Goal: Browse casually: Explore the website without a specific task or goal

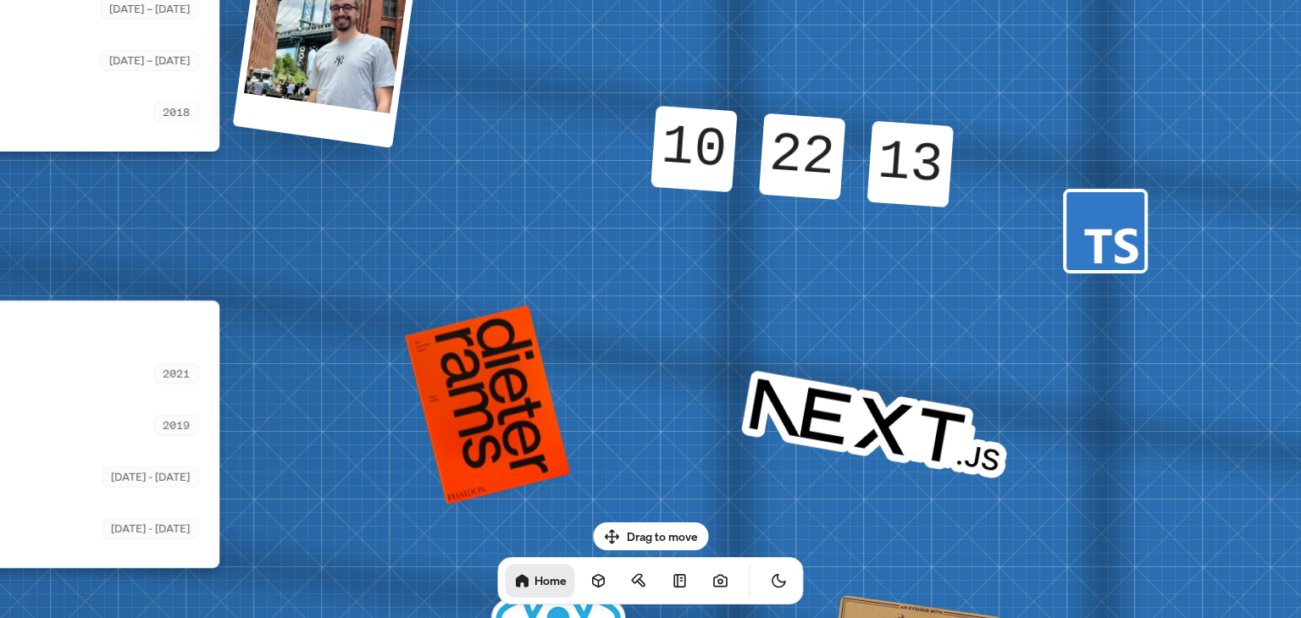
drag, startPoint x: 737, startPoint y: 479, endPoint x: 111, endPoint y: 309, distance: 648.5
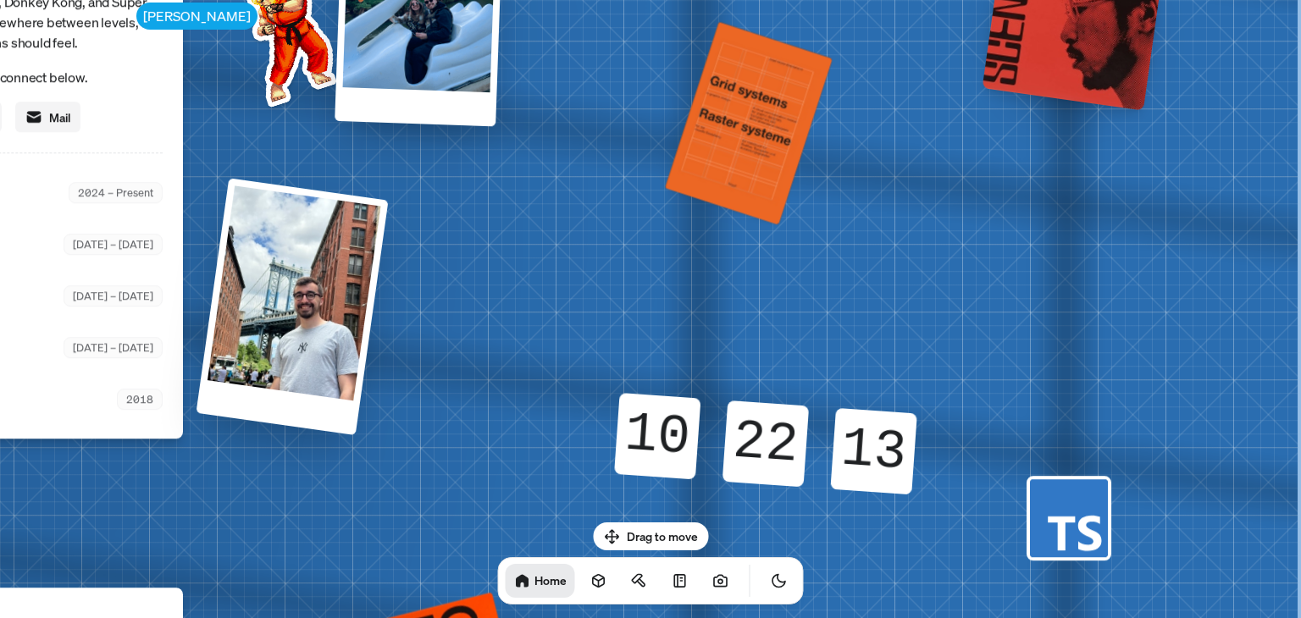
drag, startPoint x: 815, startPoint y: 179, endPoint x: 303, endPoint y: 481, distance: 594.9
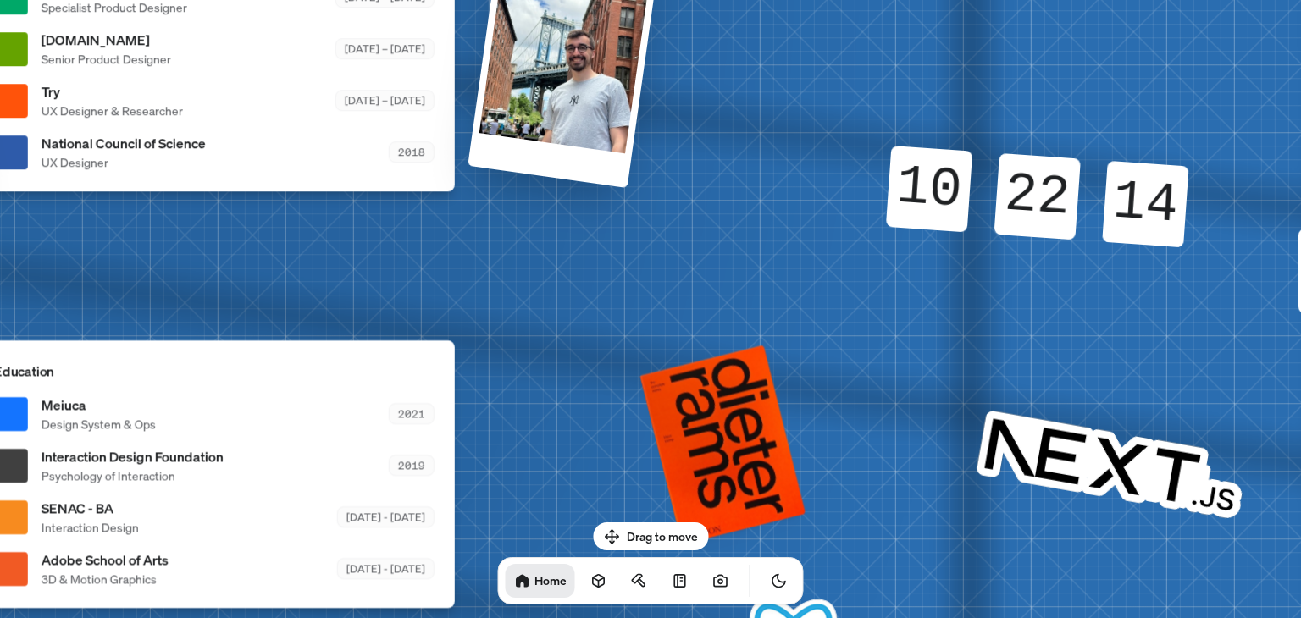
drag, startPoint x: 644, startPoint y: 194, endPoint x: 783, endPoint y: 64, distance: 190.6
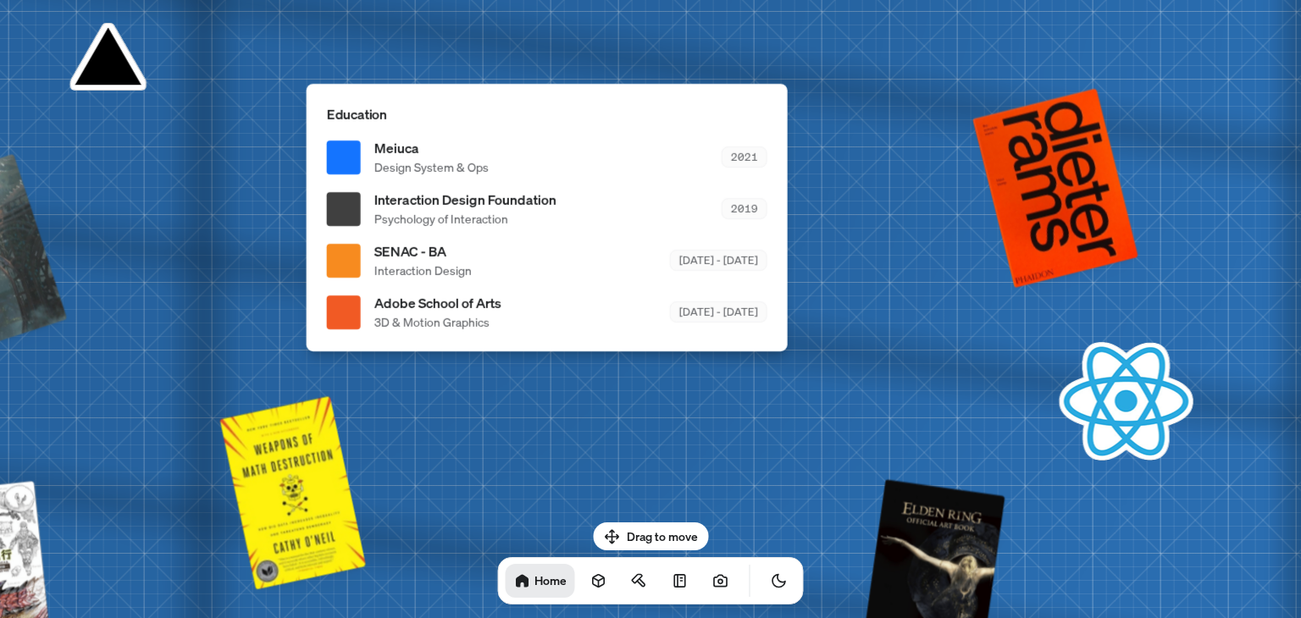
drag, startPoint x: 664, startPoint y: 329, endPoint x: 970, endPoint y: 100, distance: 381.7
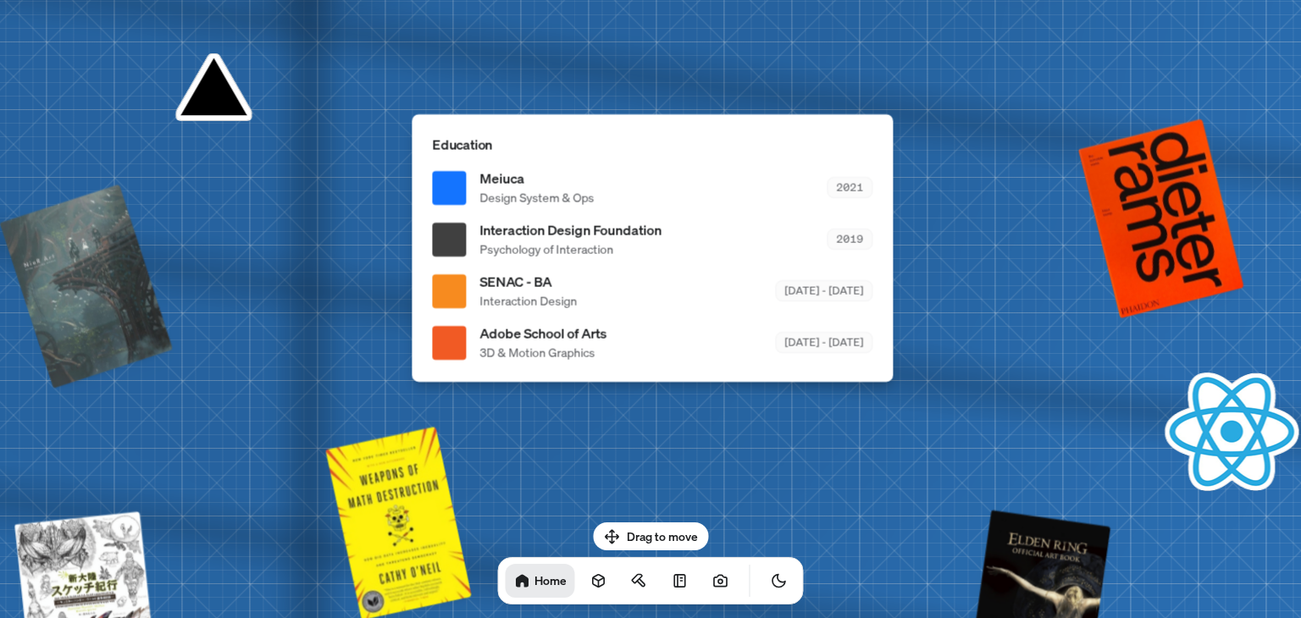
drag, startPoint x: 865, startPoint y: 309, endPoint x: 952, endPoint y: 351, distance: 96.2
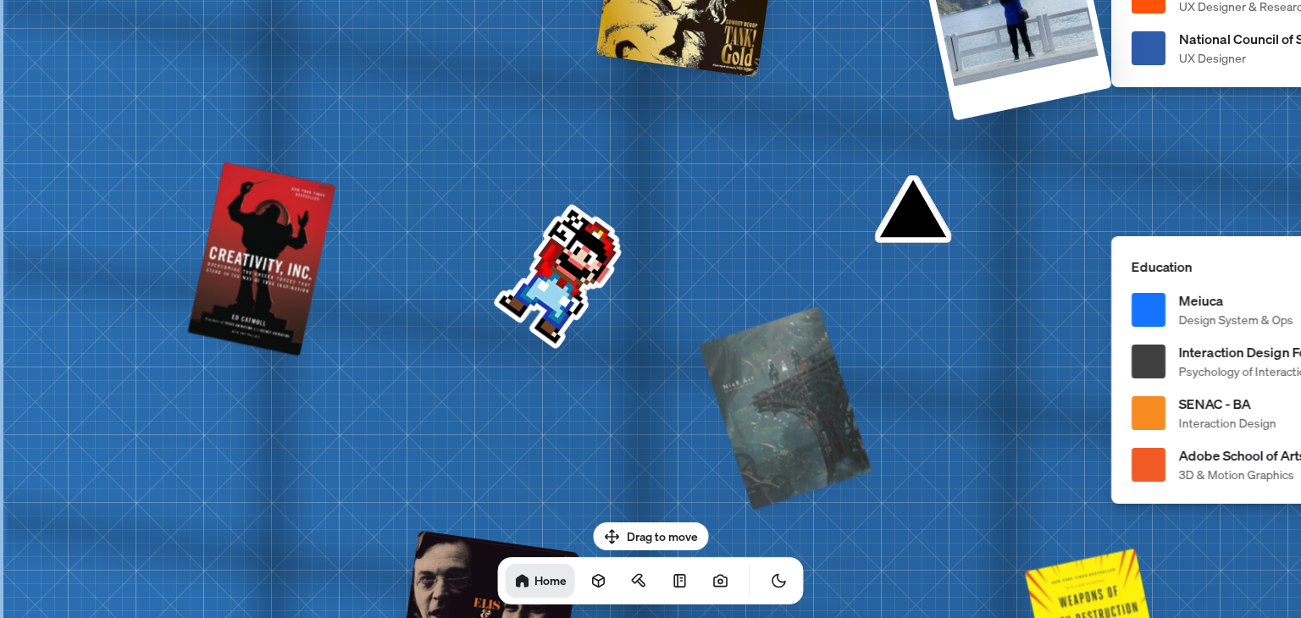
drag, startPoint x: 383, startPoint y: 438, endPoint x: 1265, endPoint y: 560, distance: 890.8
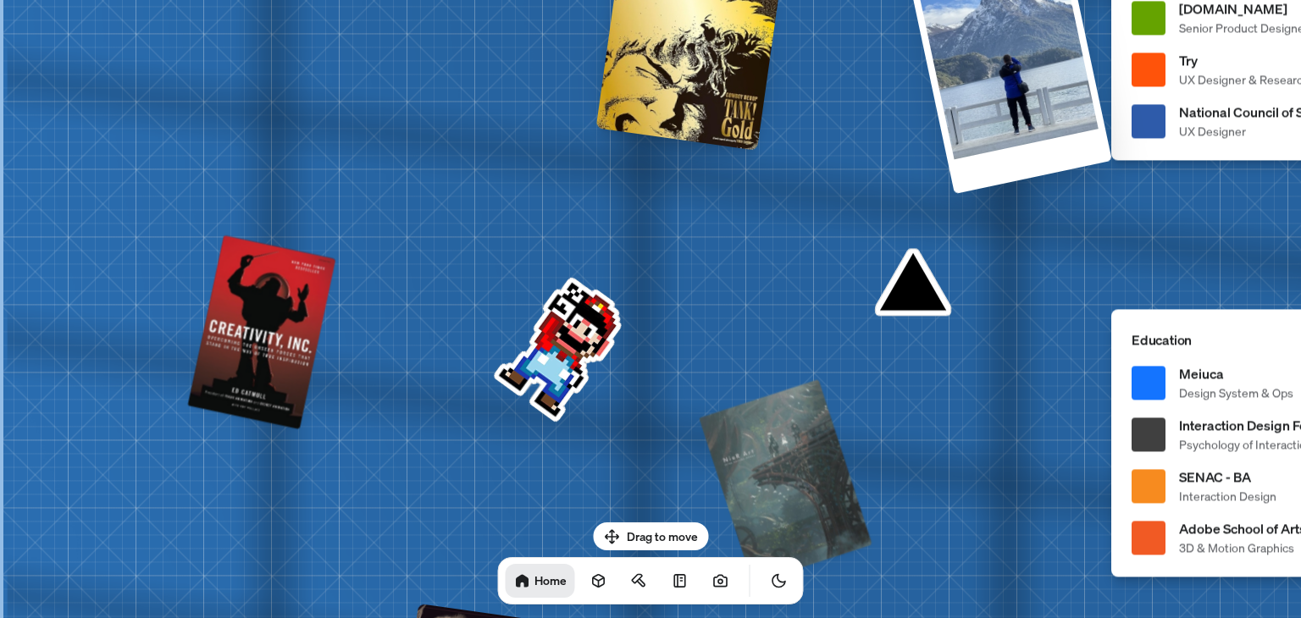
drag, startPoint x: 1012, startPoint y: 306, endPoint x: 1014, endPoint y: 379, distance: 73.7
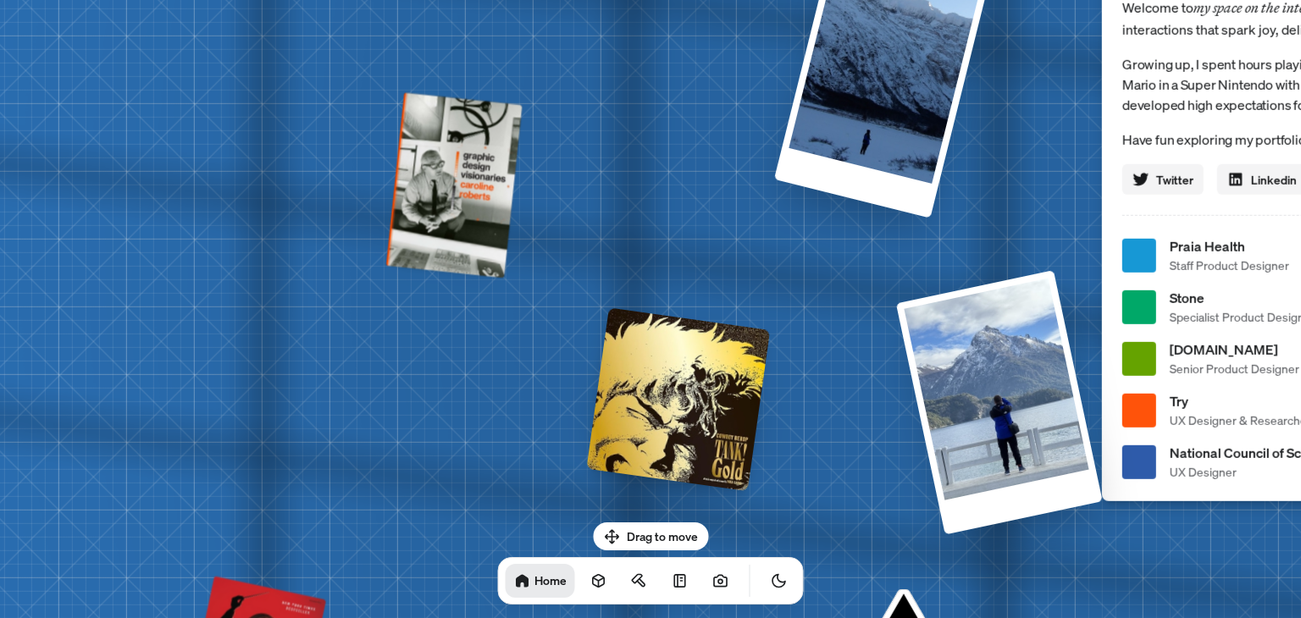
drag, startPoint x: 484, startPoint y: 224, endPoint x: 469, endPoint y: 480, distance: 256.2
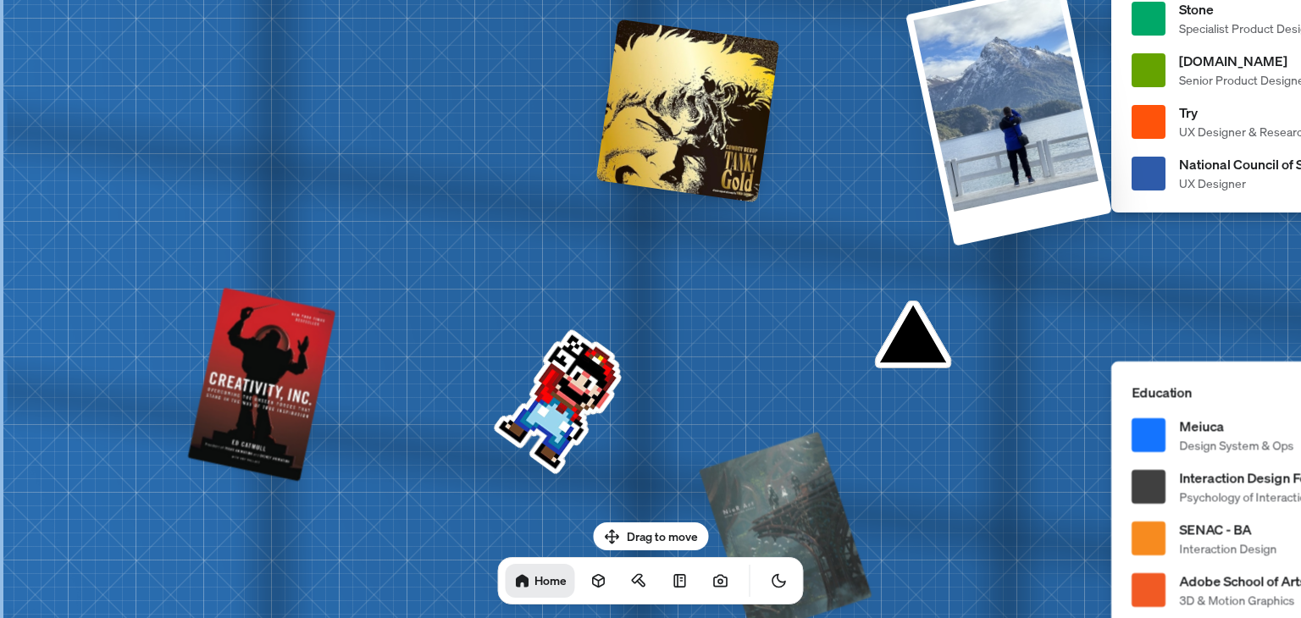
drag, startPoint x: 430, startPoint y: 536, endPoint x: 608, endPoint y: 99, distance: 471.8
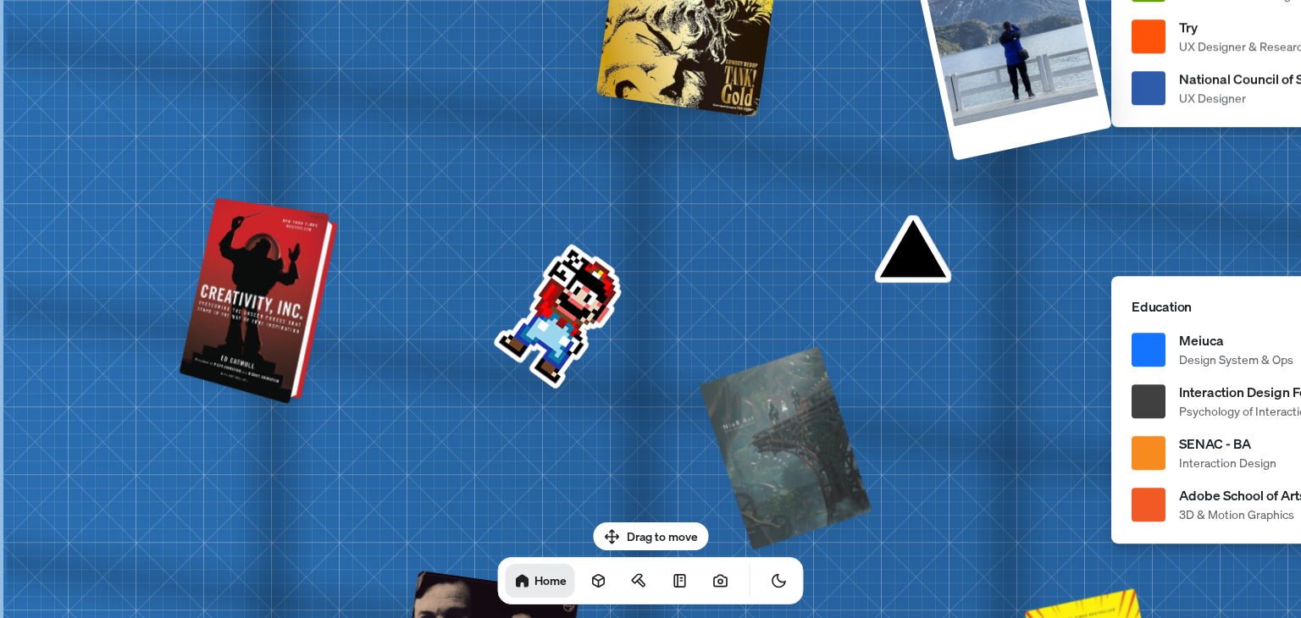
click at [220, 342] on div at bounding box center [261, 302] width 146 height 199
click at [274, 306] on div at bounding box center [261, 302] width 146 height 199
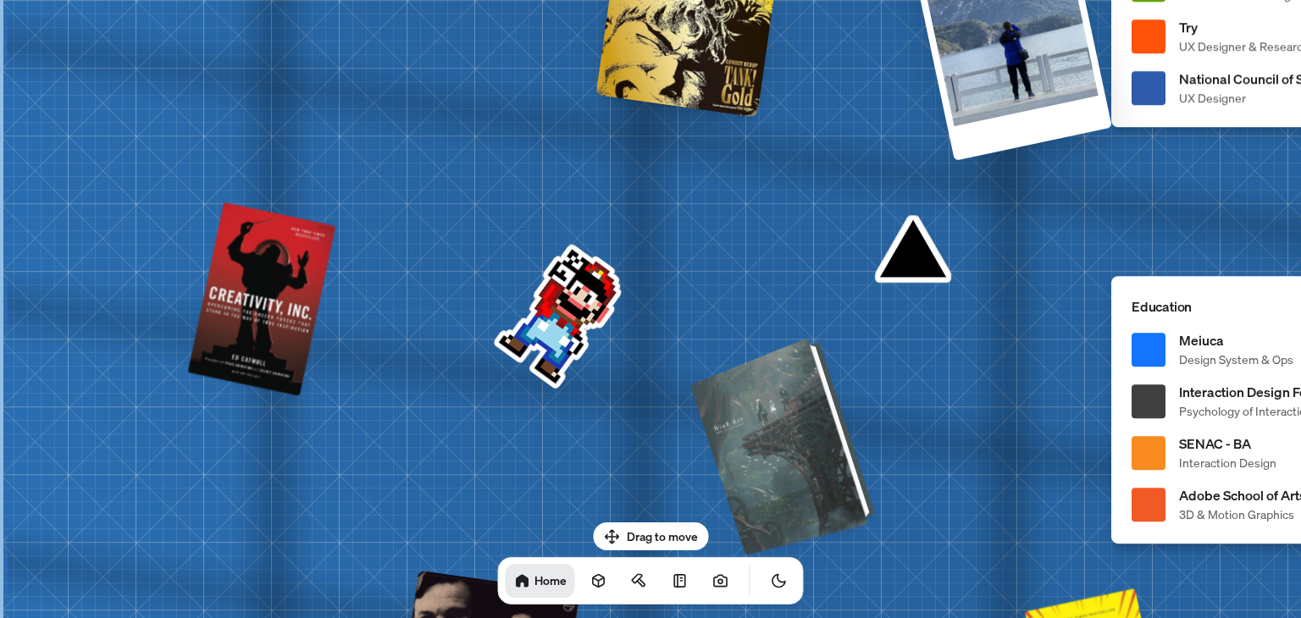
click at [760, 458] on div at bounding box center [785, 444] width 172 height 209
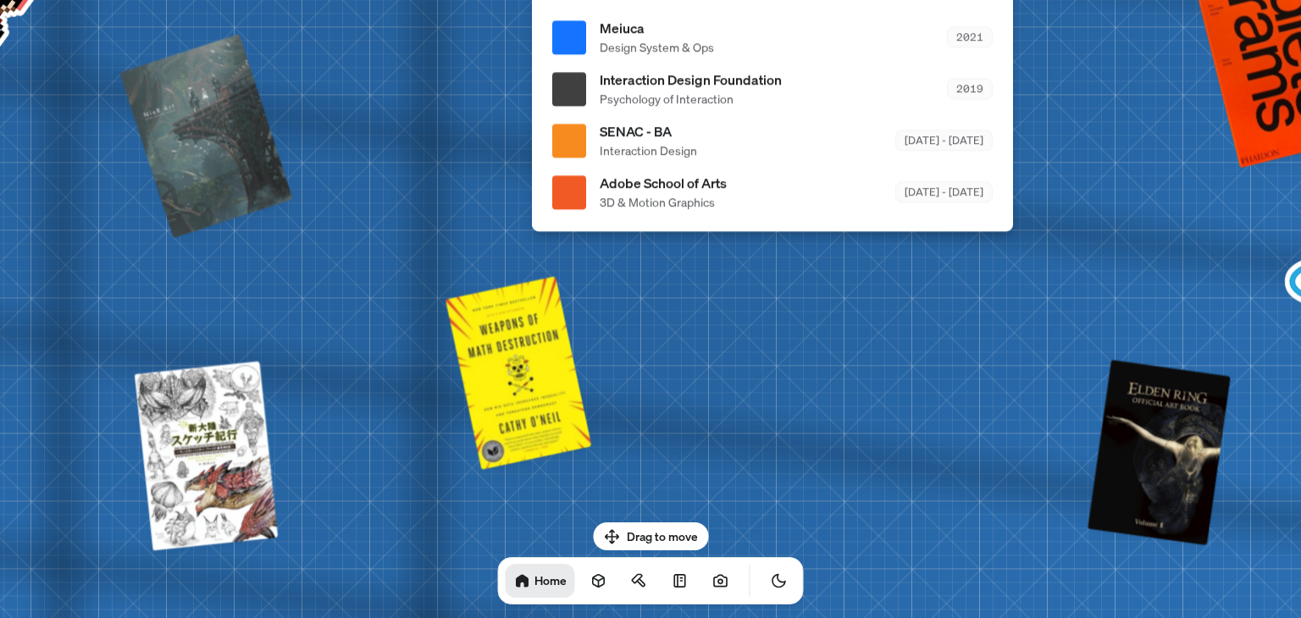
drag, startPoint x: 638, startPoint y: 421, endPoint x: 56, endPoint y: 135, distance: 648.4
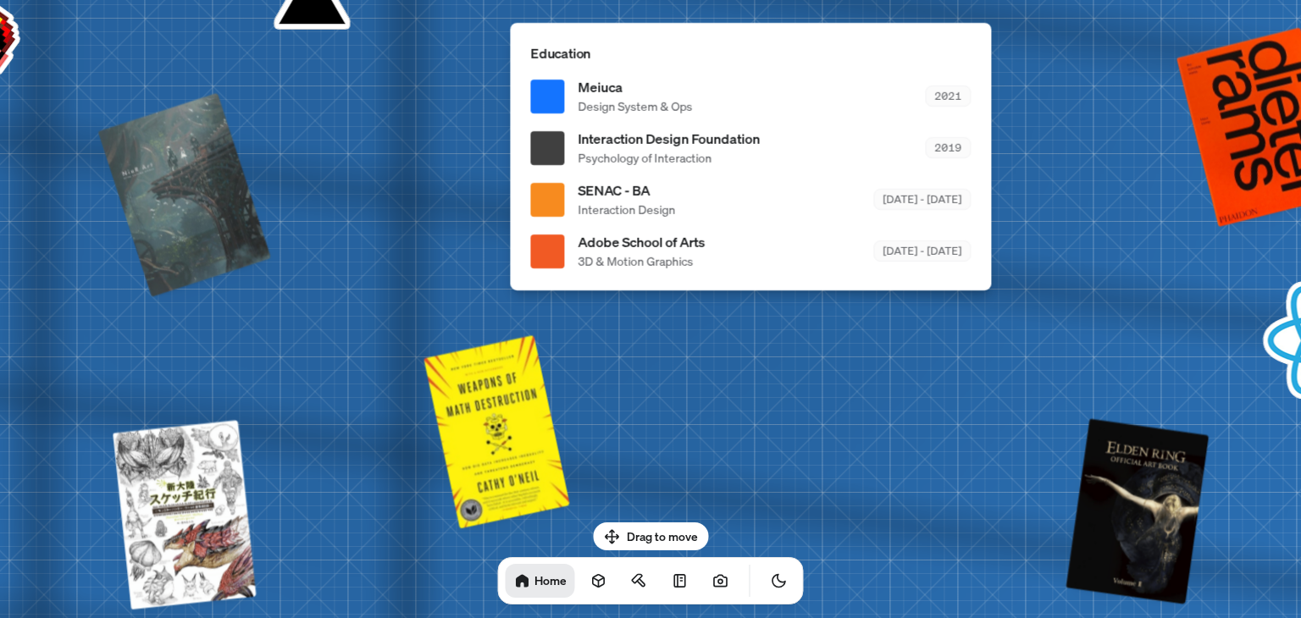
drag, startPoint x: 660, startPoint y: 268, endPoint x: 642, endPoint y: 394, distance: 126.6
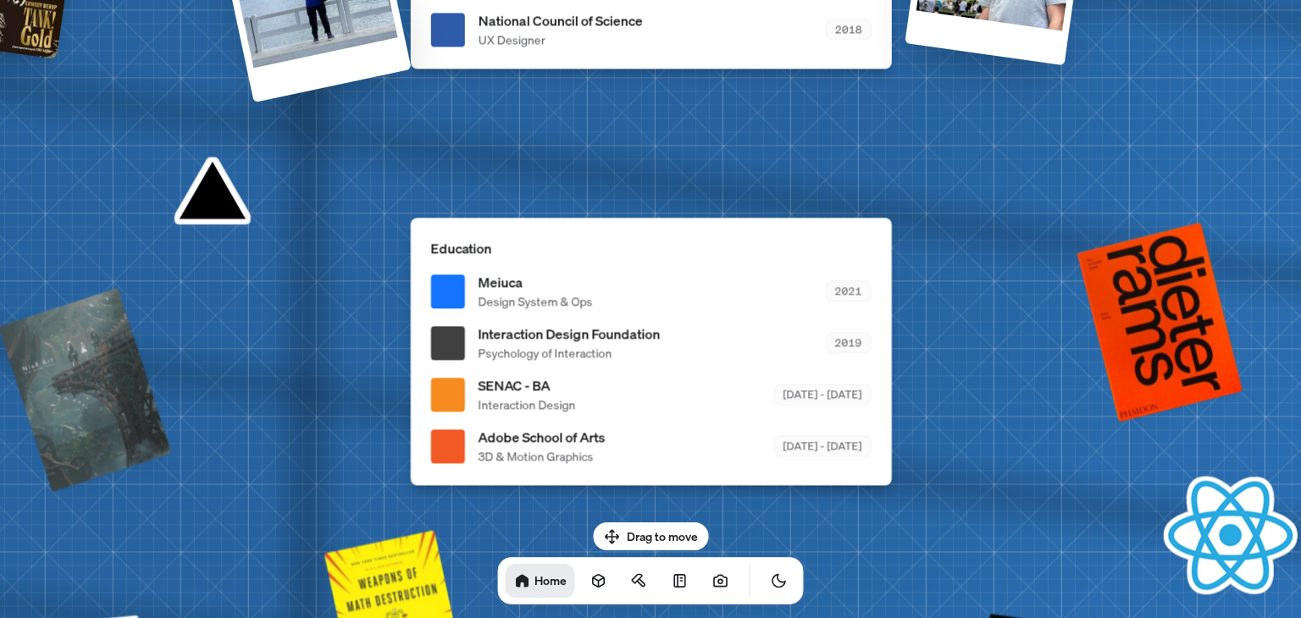
drag, startPoint x: 394, startPoint y: 128, endPoint x: 308, endPoint y: 248, distance: 147.6
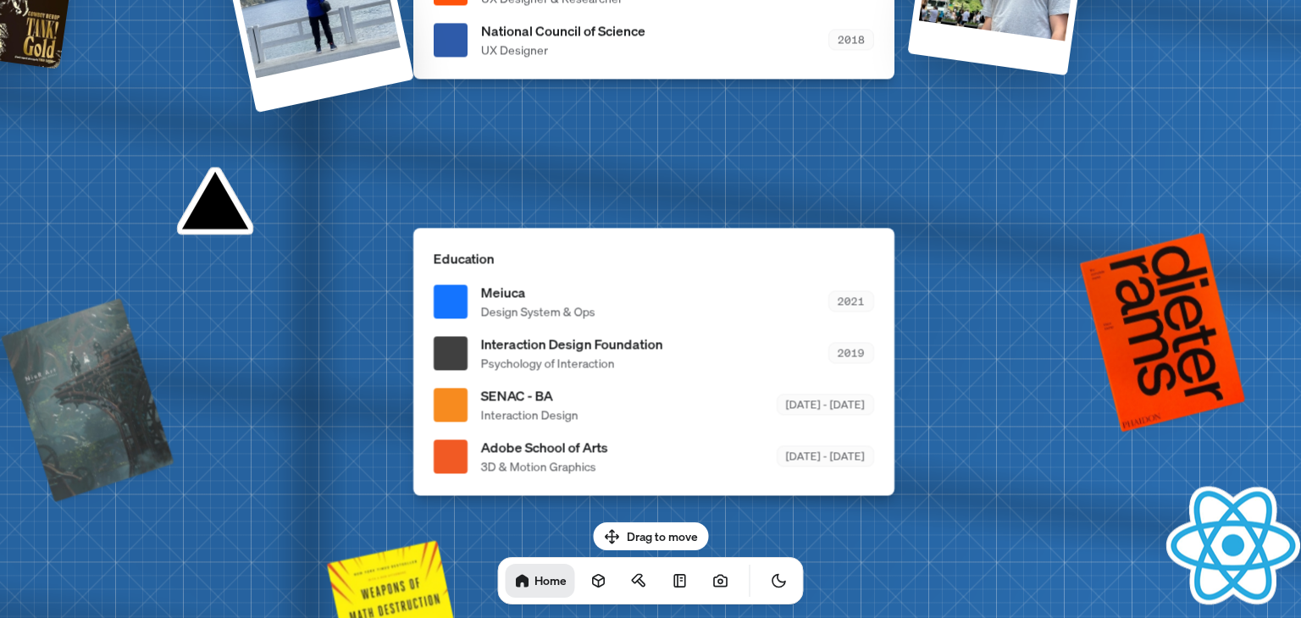
drag, startPoint x: 318, startPoint y: 223, endPoint x: 320, endPoint y: 233, distance: 10.5
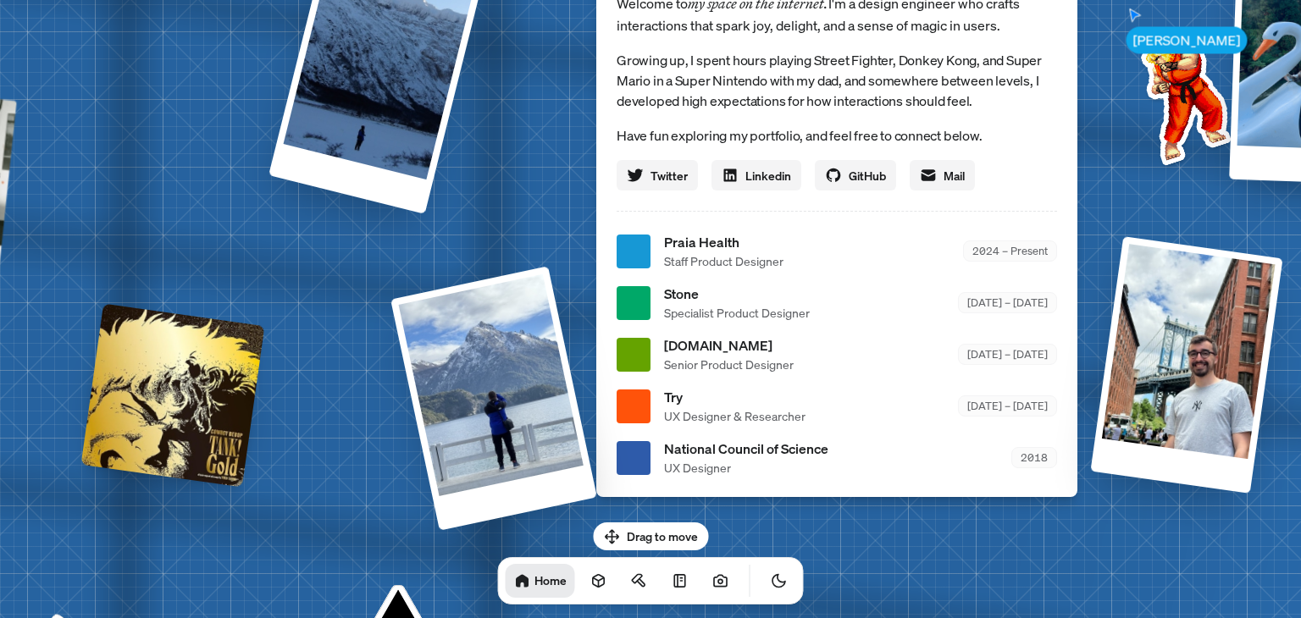
drag, startPoint x: 196, startPoint y: 133, endPoint x: 373, endPoint y: 545, distance: 448.3
click at [377, 550] on div "[PERSON_NAME] [PERSON_NAME] Design Engineer Welcome to my space on the internet…" at bounding box center [840, 251] width 2534 height 2219
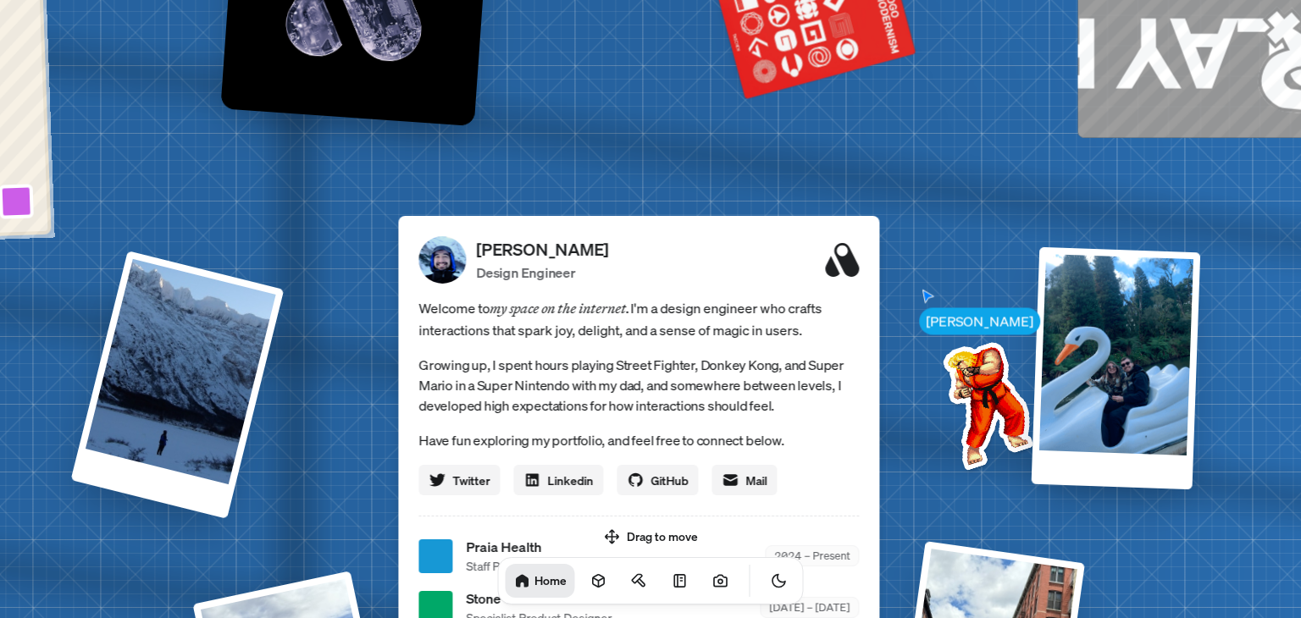
drag, startPoint x: 509, startPoint y: 171, endPoint x: 312, endPoint y: 470, distance: 358.2
click at [312, 470] on div "[PERSON_NAME] [PERSON_NAME] Design Engineer Welcome to my space on the internet…" at bounding box center [642, 556] width 2534 height 2219
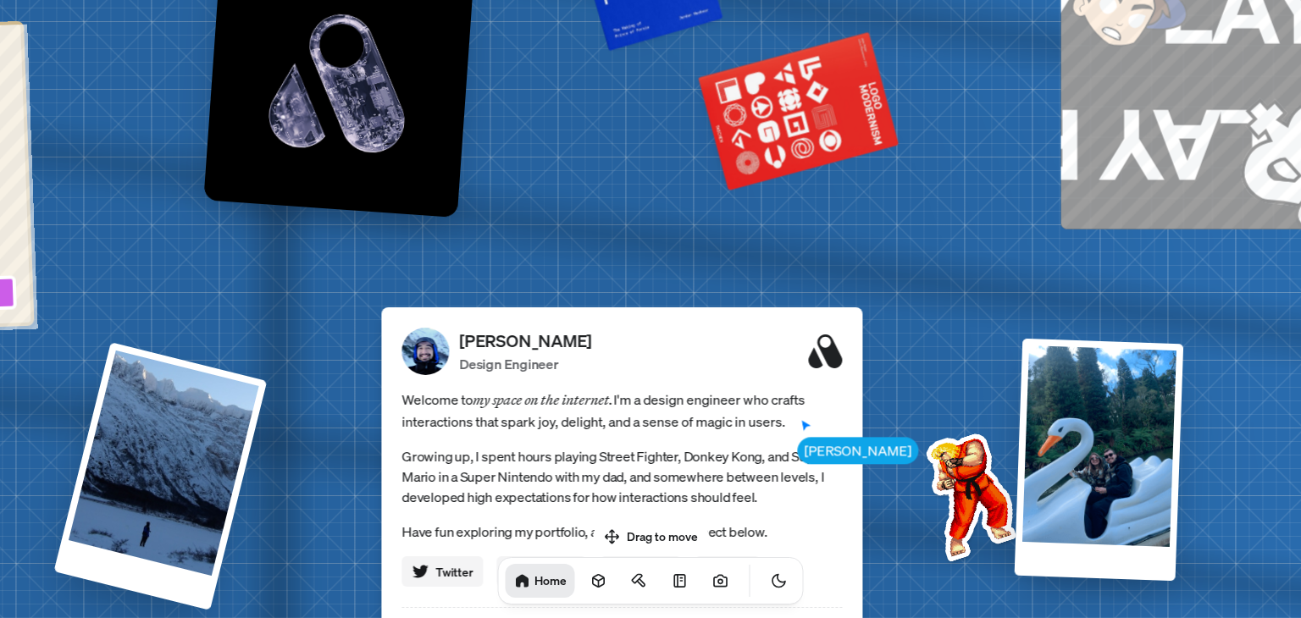
drag, startPoint x: 975, startPoint y: 370, endPoint x: 885, endPoint y: 353, distance: 91.3
click at [955, 458] on img at bounding box center [967, 493] width 171 height 171
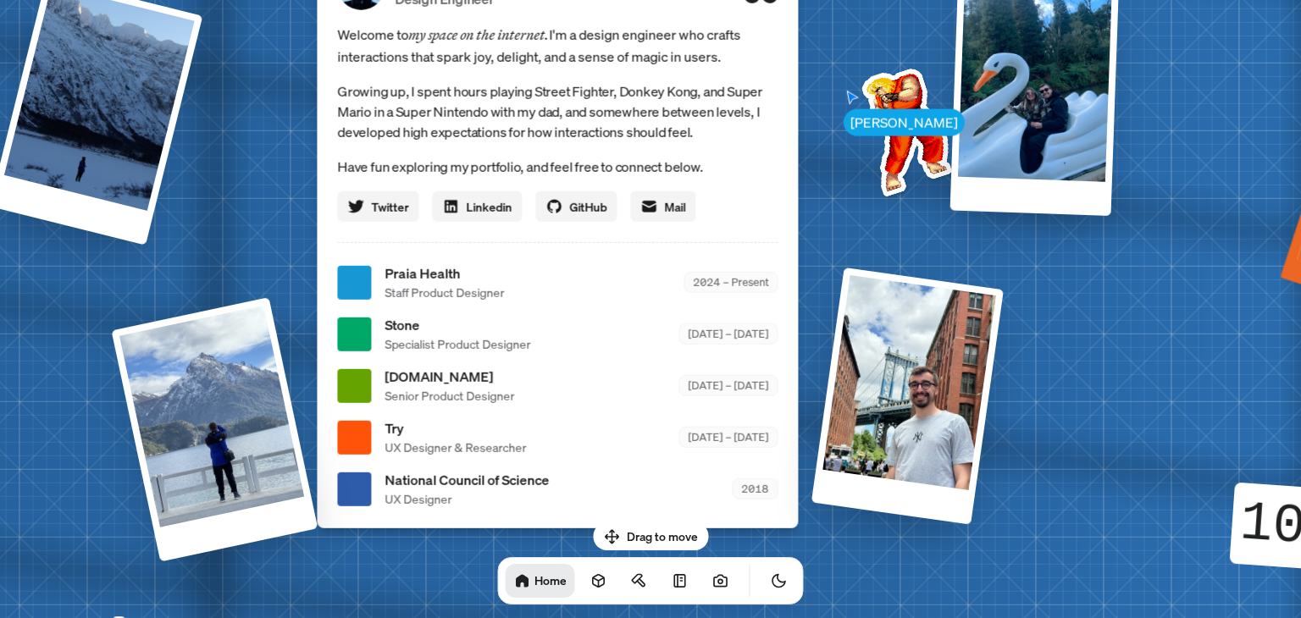
drag, startPoint x: 793, startPoint y: 309, endPoint x: 731, endPoint y: -58, distance: 372.0
click at [731, 0] on html "[PERSON_NAME] [PERSON_NAME] Design Engineer Welcome to my space on the internet…" at bounding box center [650, 0] width 1301 height 0
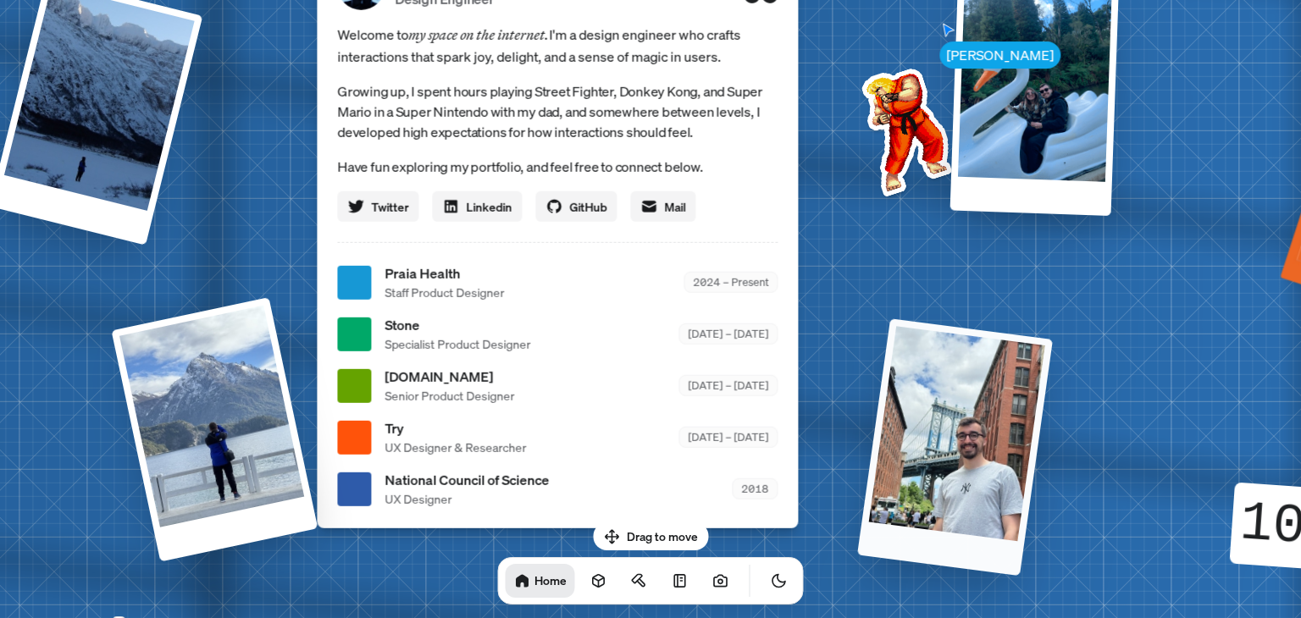
drag, startPoint x: 859, startPoint y: 289, endPoint x: 913, endPoint y: 333, distance: 69.8
click at [913, 333] on div at bounding box center [955, 446] width 196 height 257
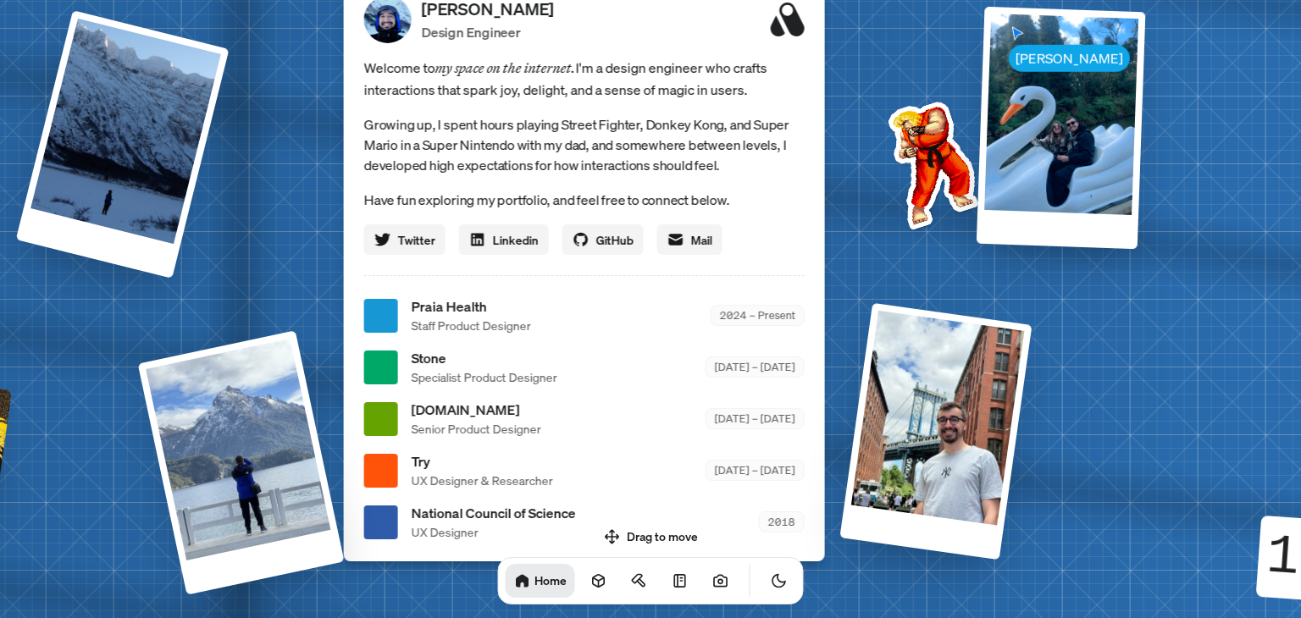
drag, startPoint x: 893, startPoint y: 268, endPoint x: 919, endPoint y: 301, distance: 42.2
click at [919, 301] on div "[PERSON_NAME] [PERSON_NAME] Design Engineer Welcome to my space on the internet…" at bounding box center [588, 316] width 2534 height 2219
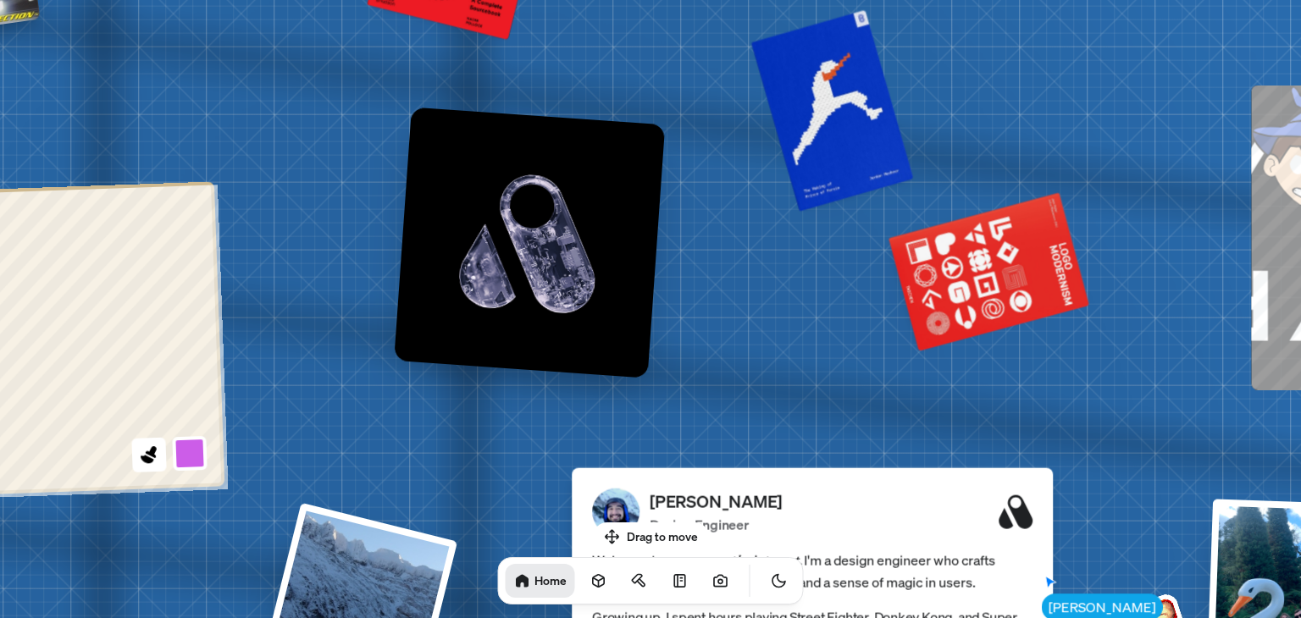
drag, startPoint x: 434, startPoint y: 161, endPoint x: 662, endPoint y: 654, distance: 543.3
click at [662, 0] on html "[PERSON_NAME] [PERSON_NAME] Design Engineer Welcome to my space on the internet…" at bounding box center [650, 0] width 1301 height 0
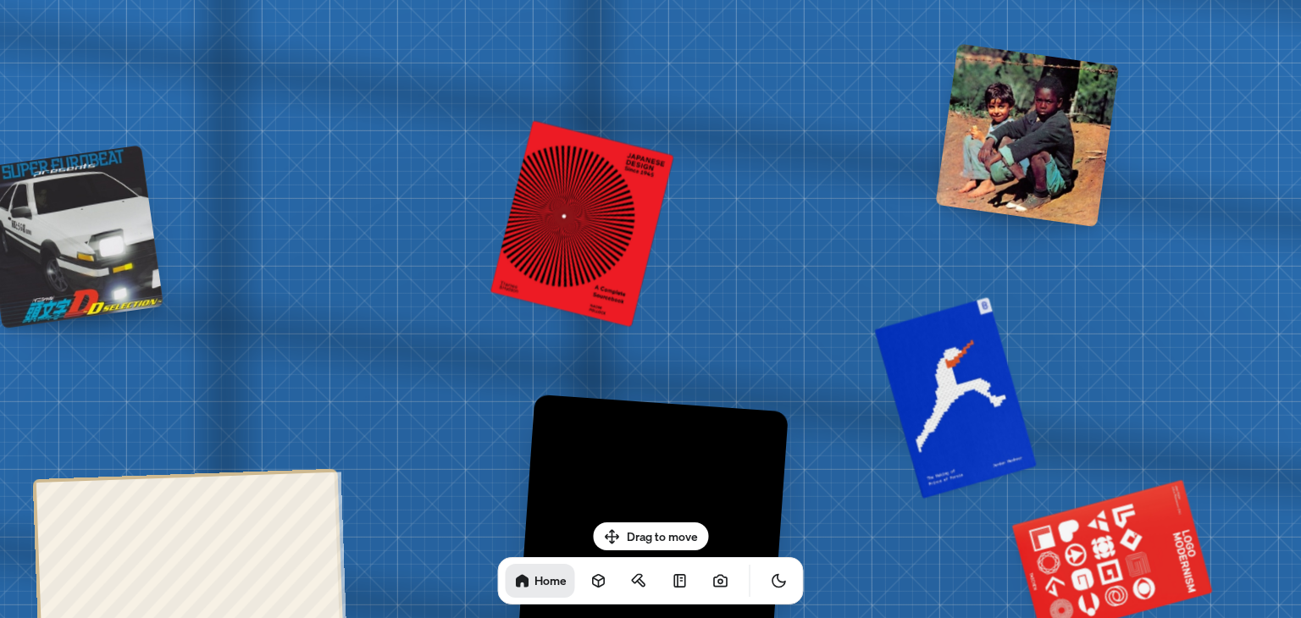
drag, startPoint x: 552, startPoint y: 299, endPoint x: 691, endPoint y: 617, distance: 347.4
click at [691, 617] on img at bounding box center [652, 530] width 271 height 271
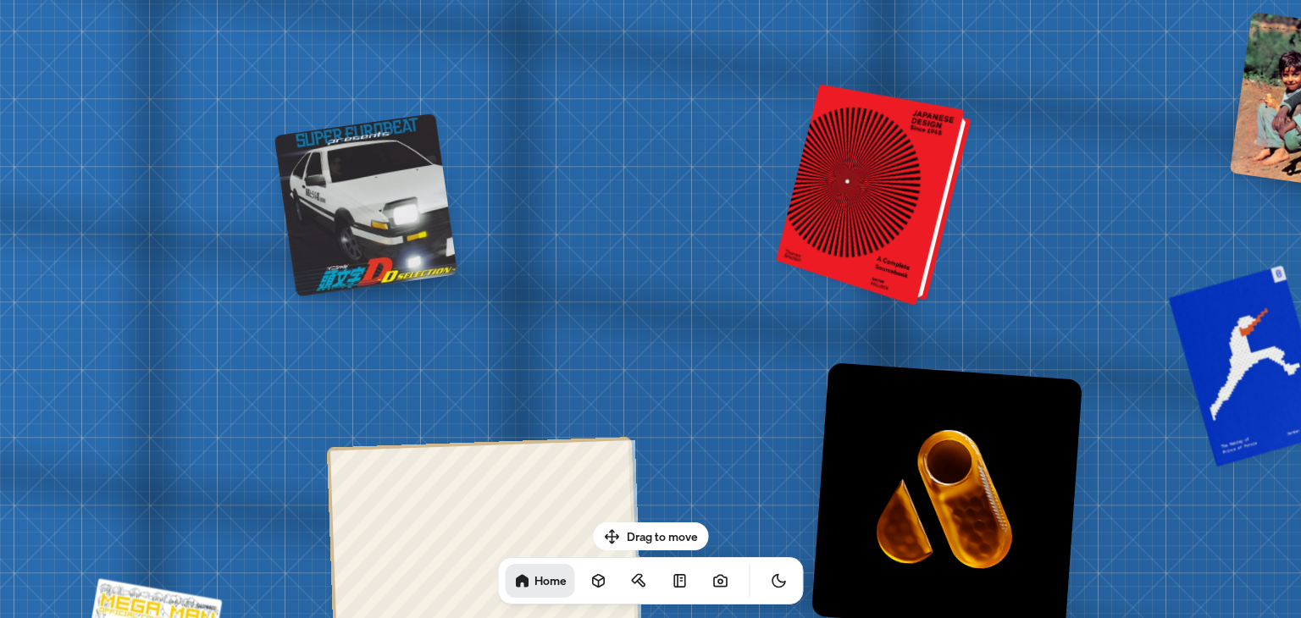
drag, startPoint x: 599, startPoint y: 241, endPoint x: 876, endPoint y: 180, distance: 284.6
click at [876, 180] on div at bounding box center [877, 196] width 182 height 213
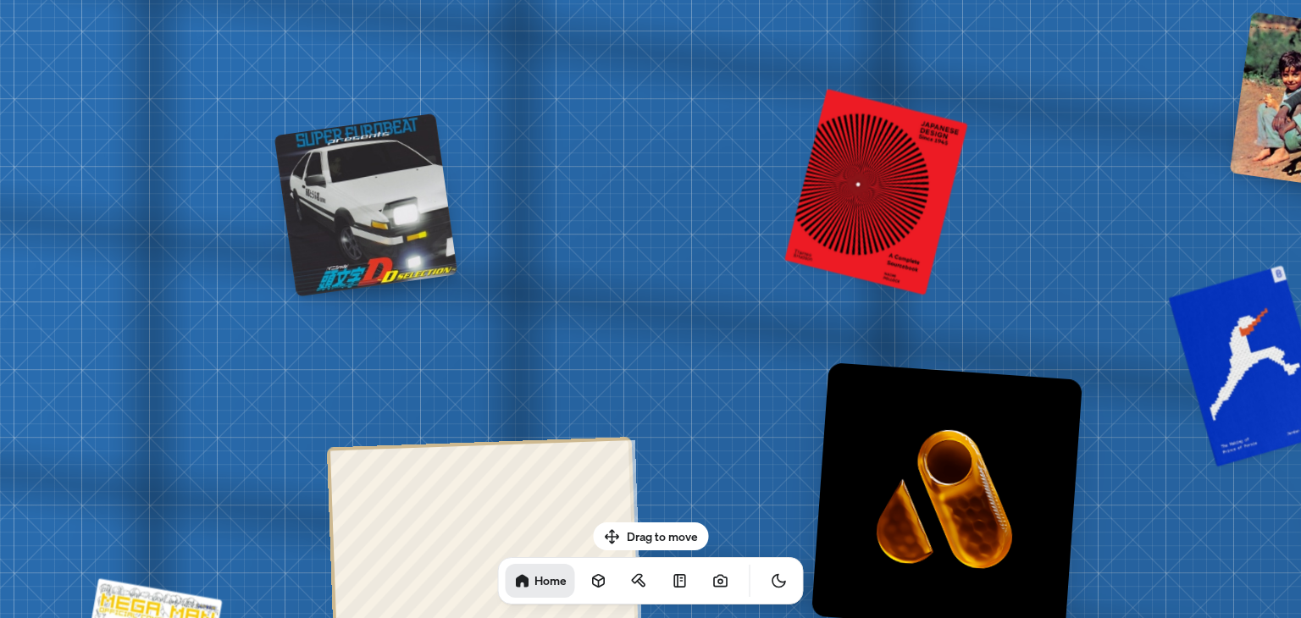
click at [697, 0] on html "[PERSON_NAME] [PERSON_NAME] Design Engineer Welcome to my space on the internet…" at bounding box center [650, 0] width 1301 height 0
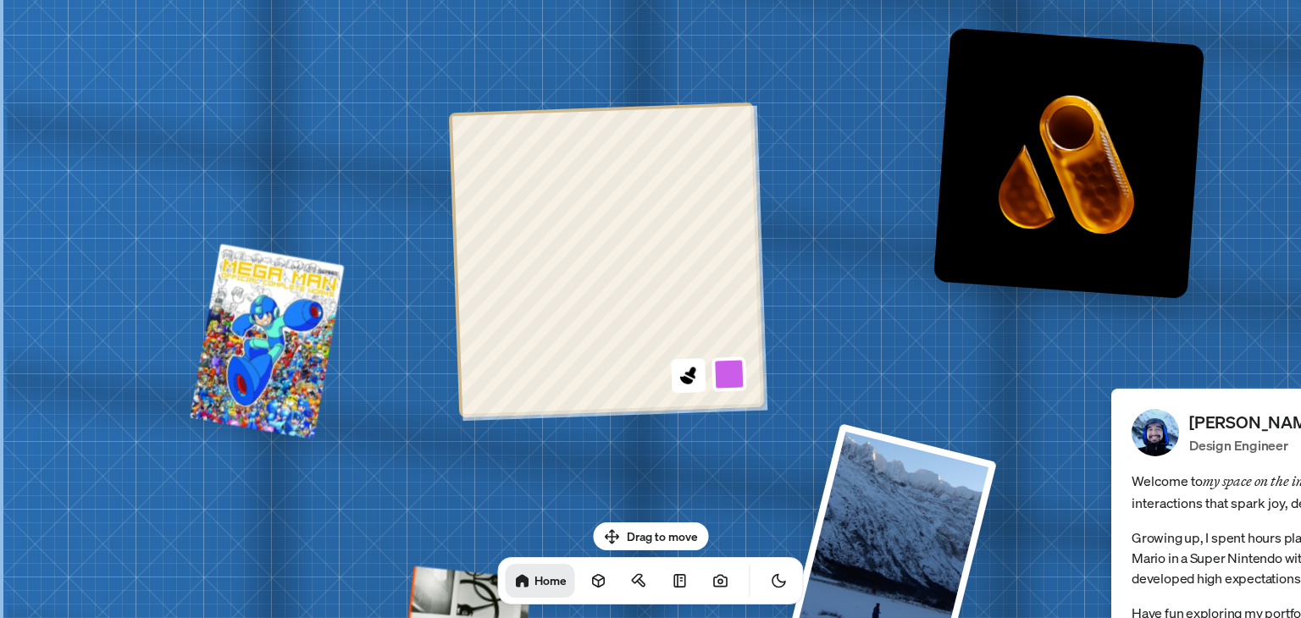
drag, startPoint x: 533, startPoint y: 353, endPoint x: 658, endPoint y: 58, distance: 320.2
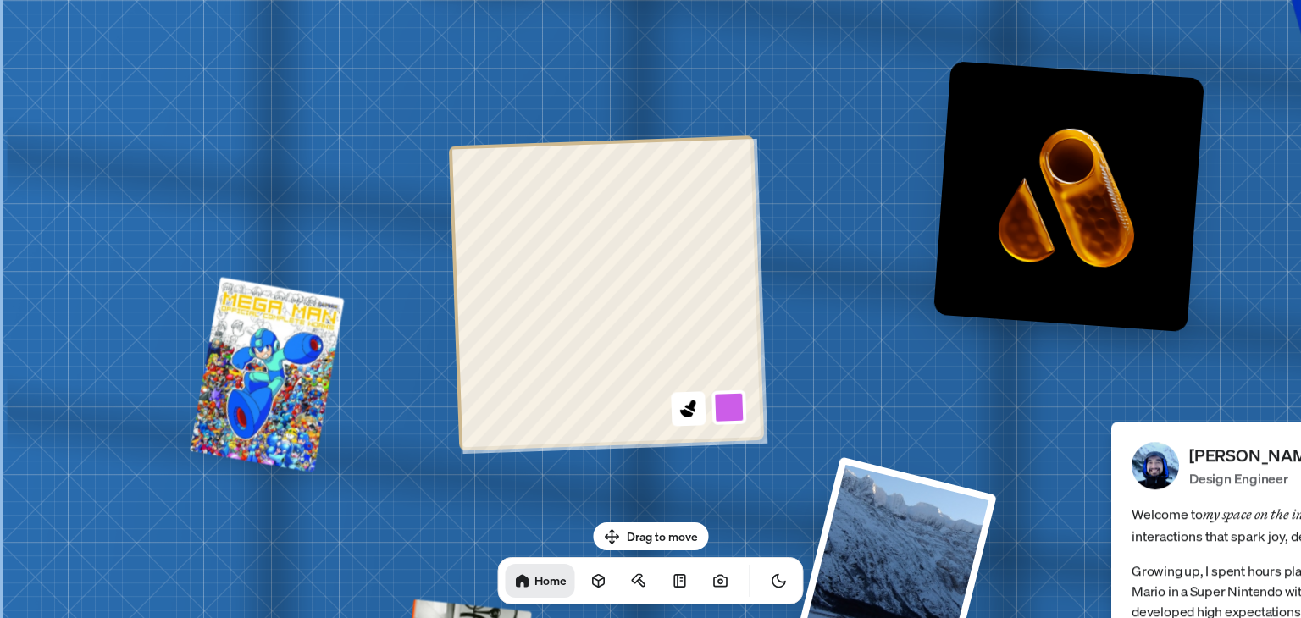
click at [731, 417] on button at bounding box center [729, 407] width 39 height 39
click at [711, 211] on button at bounding box center [722, 204] width 39 height 39
drag, startPoint x: 721, startPoint y: 411, endPoint x: 721, endPoint y: 401, distance: 10.2
click at [721, 410] on button at bounding box center [729, 407] width 39 height 39
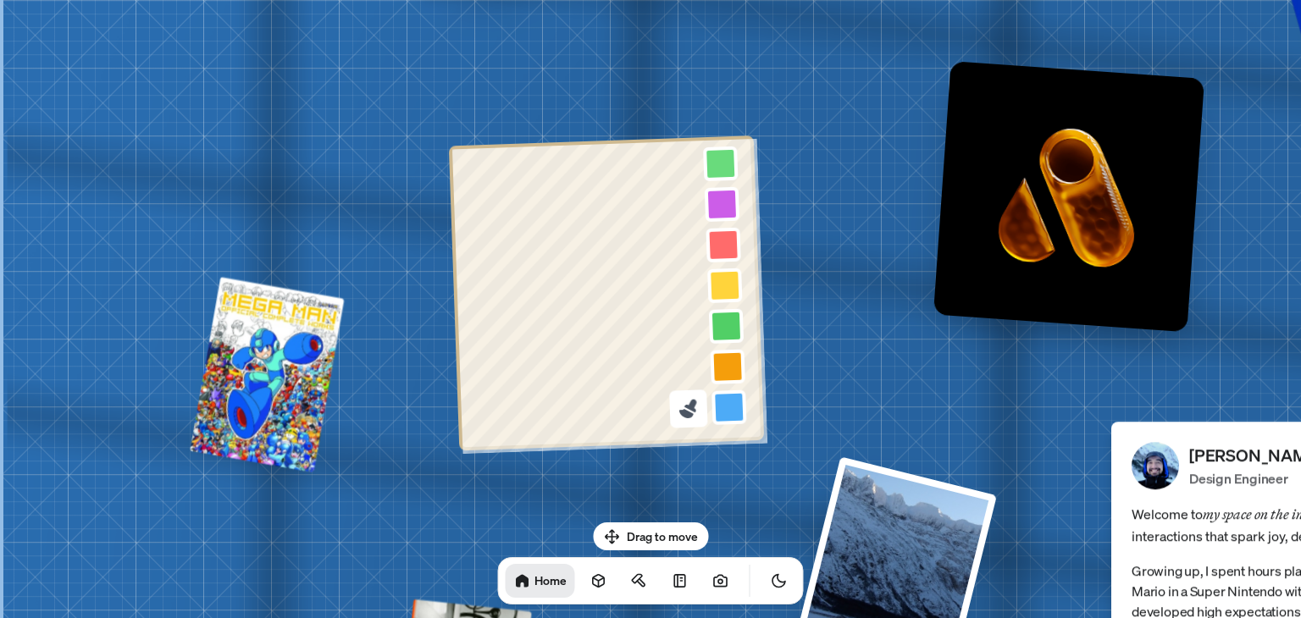
click at [691, 417] on icon at bounding box center [686, 414] width 14 height 10
click at [721, 245] on button at bounding box center [723, 245] width 39 height 39
click at [690, 409] on icon at bounding box center [690, 407] width 13 height 14
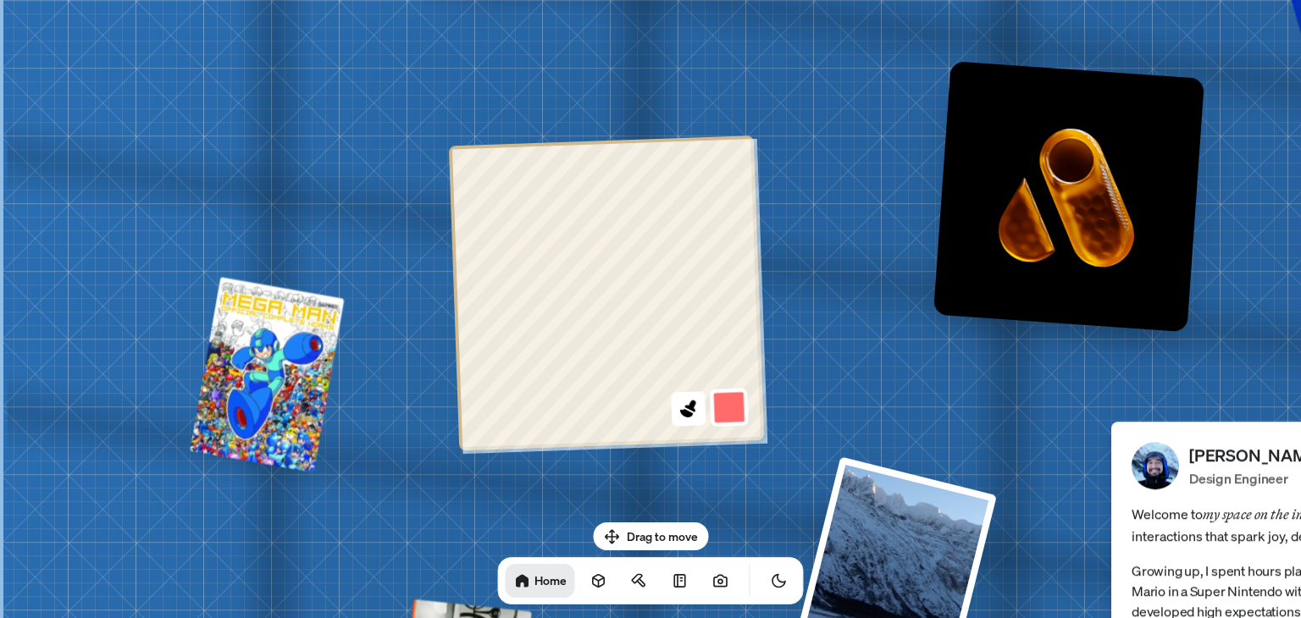
click at [724, 417] on button at bounding box center [729, 407] width 39 height 39
